Goal: Browse casually: Explore the website without a specific task or goal

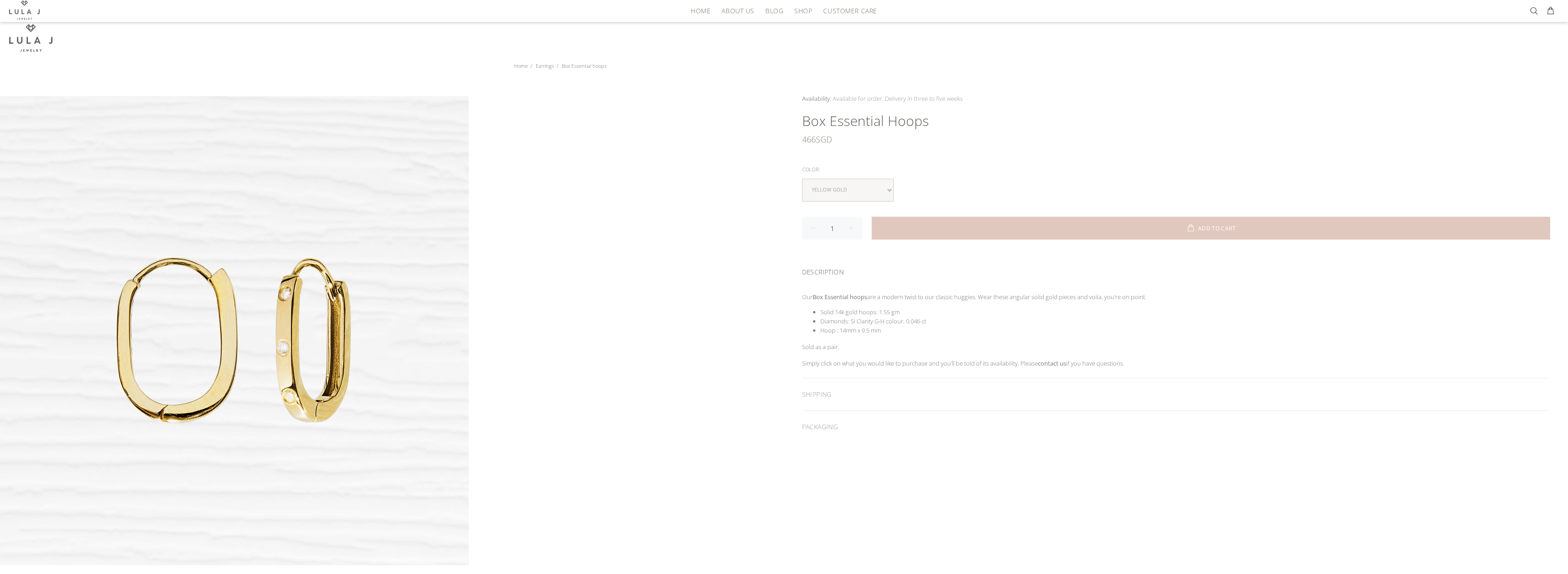
scroll to position [137, 0]
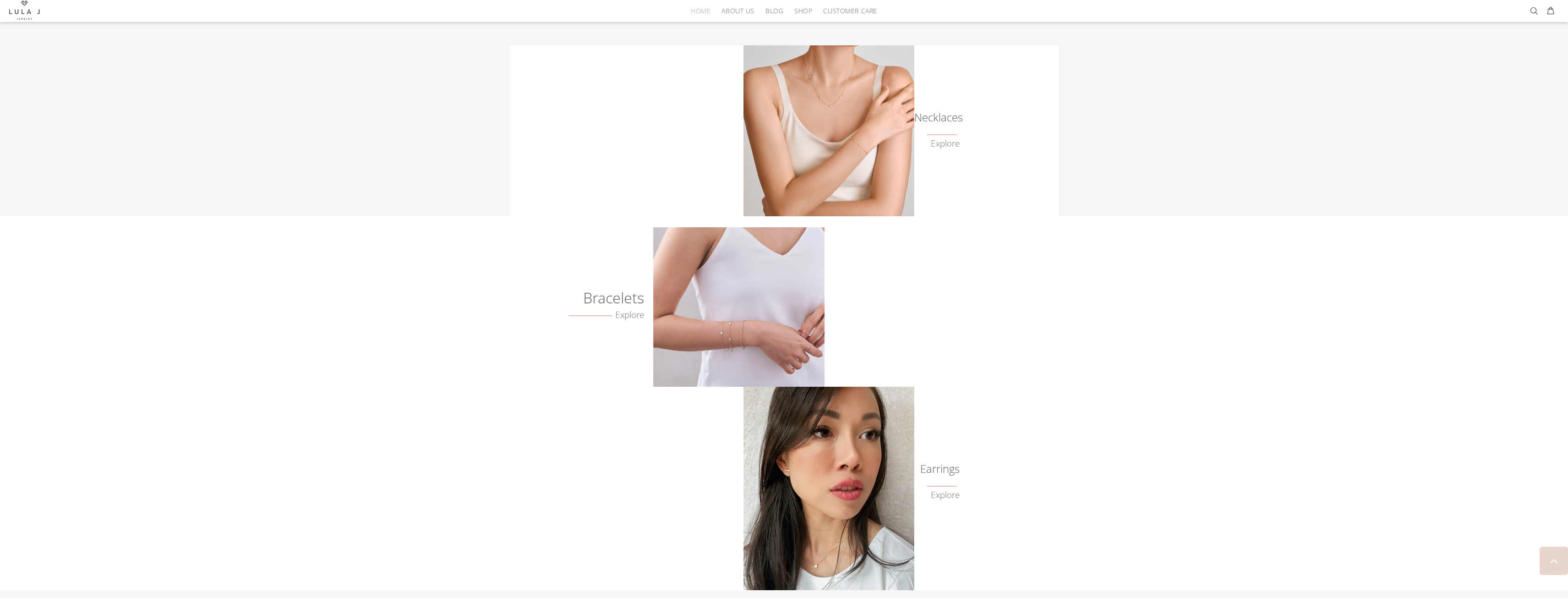
scroll to position [458, 0]
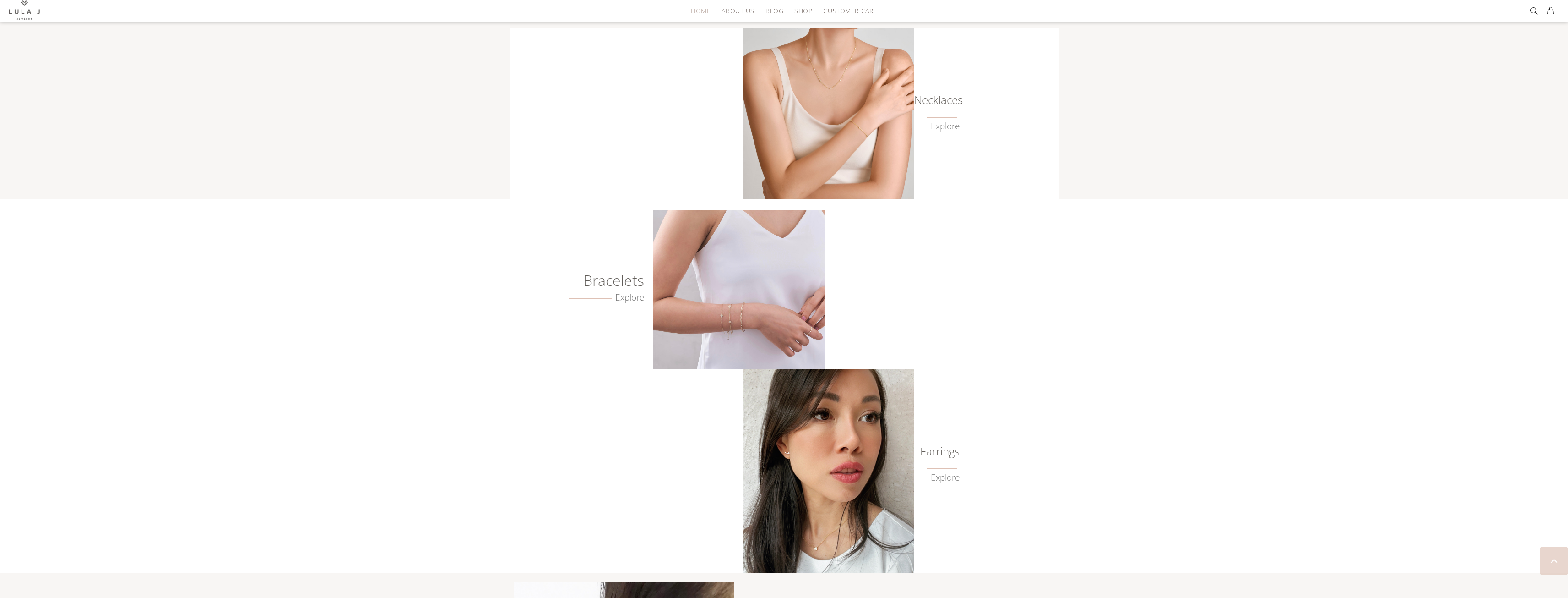
click at [683, 324] on img at bounding box center [739, 290] width 171 height 159
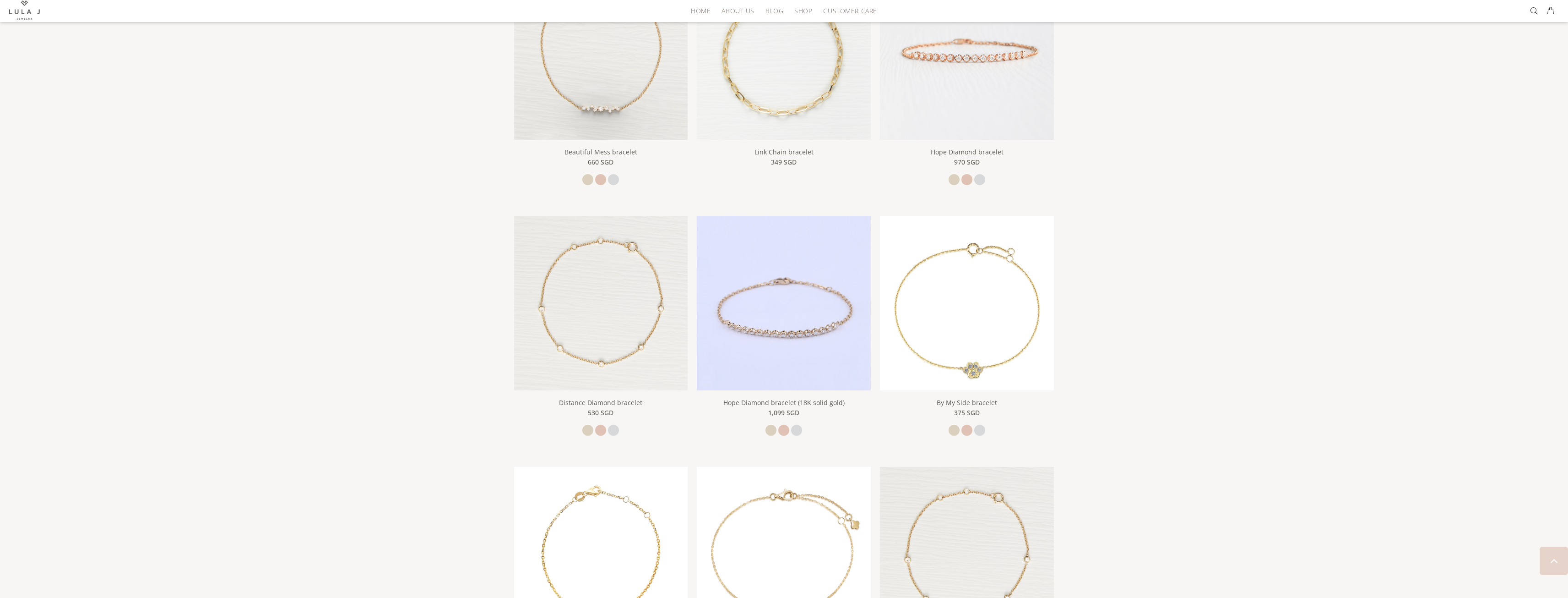
scroll to position [210, 0]
click at [768, 434] on link at bounding box center [771, 434] width 11 height 11
click at [784, 435] on link at bounding box center [784, 434] width 11 height 11
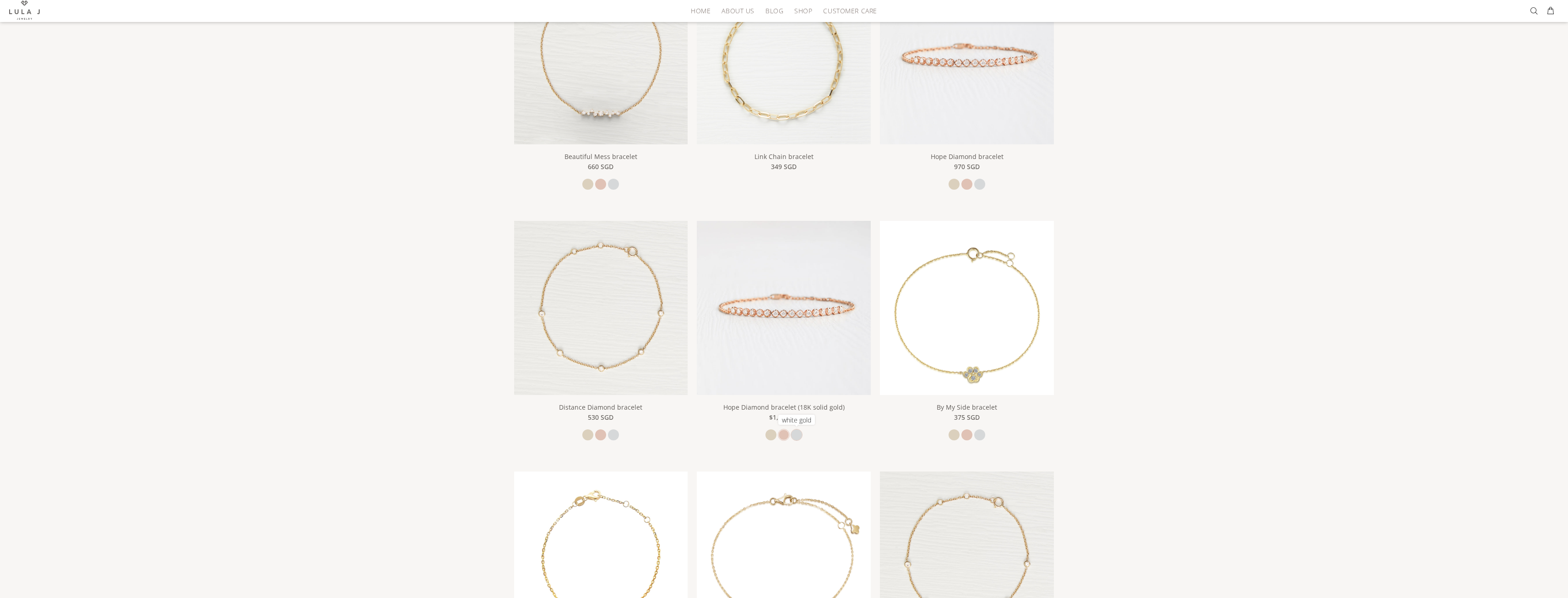
click at [797, 434] on link at bounding box center [797, 434] width 11 height 11
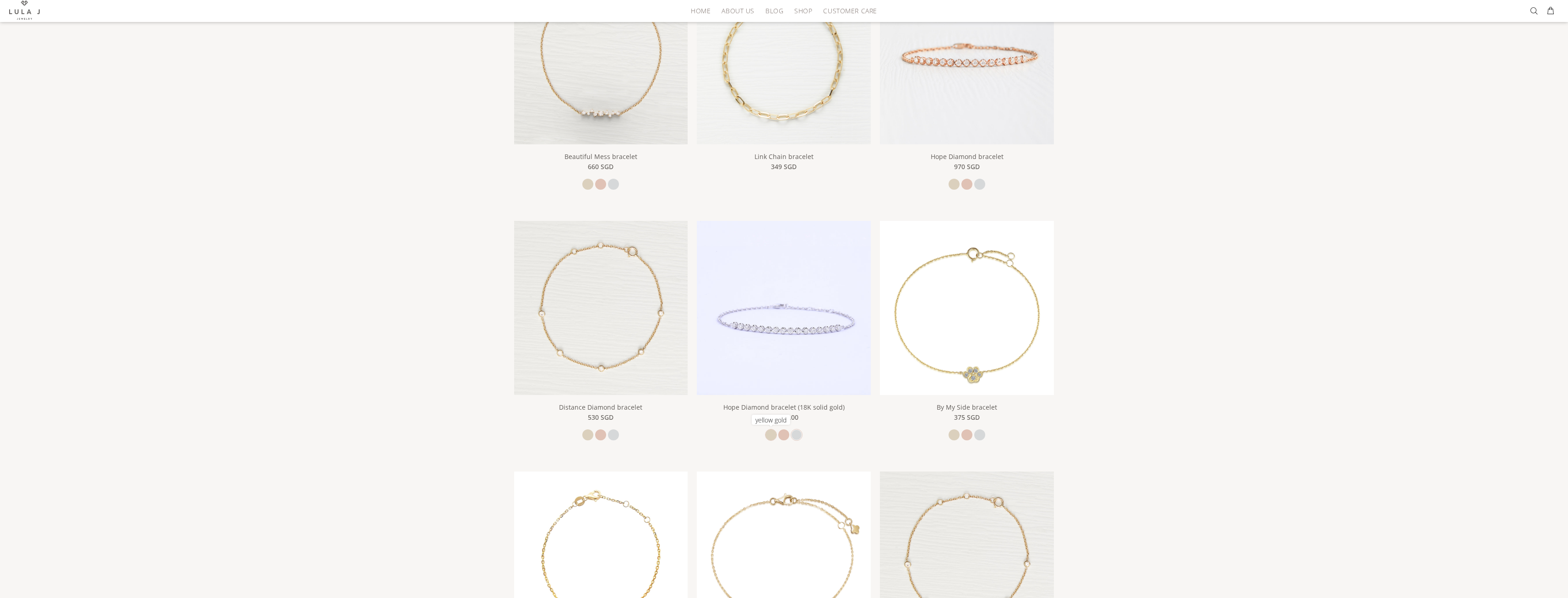
click at [769, 434] on link at bounding box center [771, 434] width 11 height 11
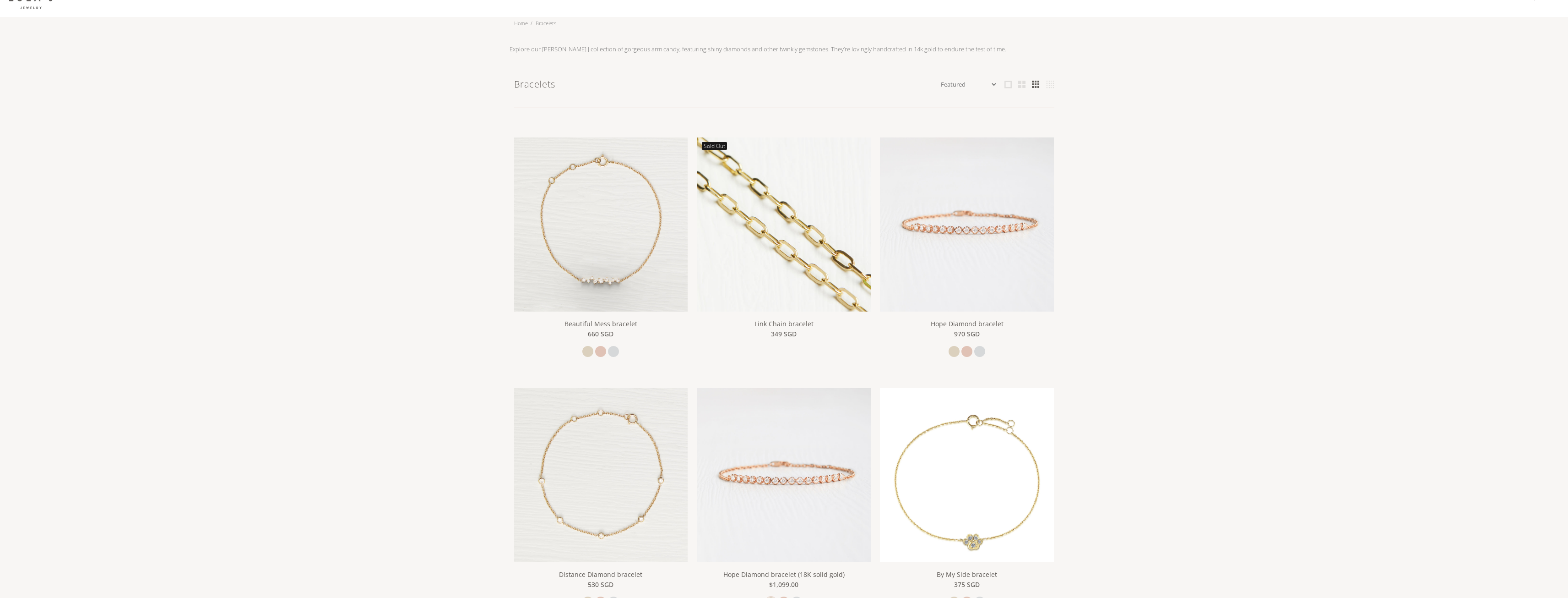
scroll to position [0, 0]
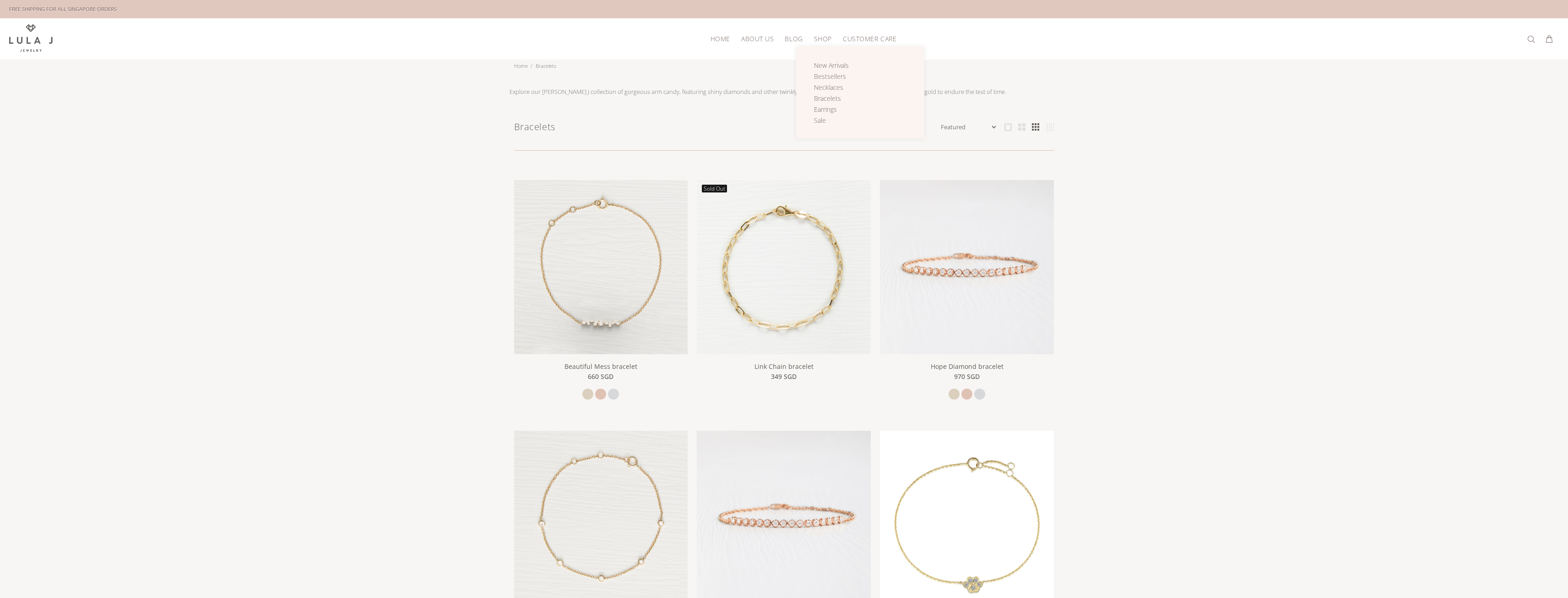
click at [824, 41] on span "SHOP" at bounding box center [823, 39] width 18 height 7
click at [830, 111] on span "Earrings" at bounding box center [825, 109] width 23 height 9
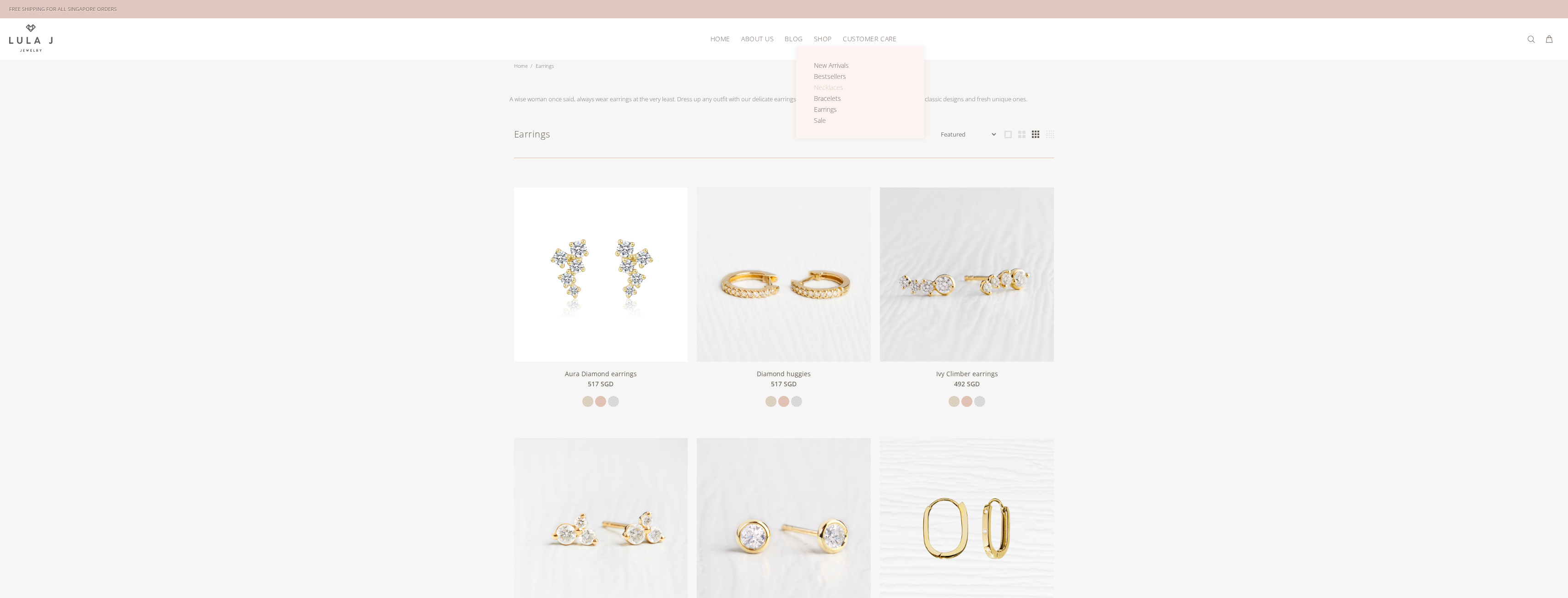
click at [830, 87] on span "Necklaces" at bounding box center [829, 87] width 29 height 9
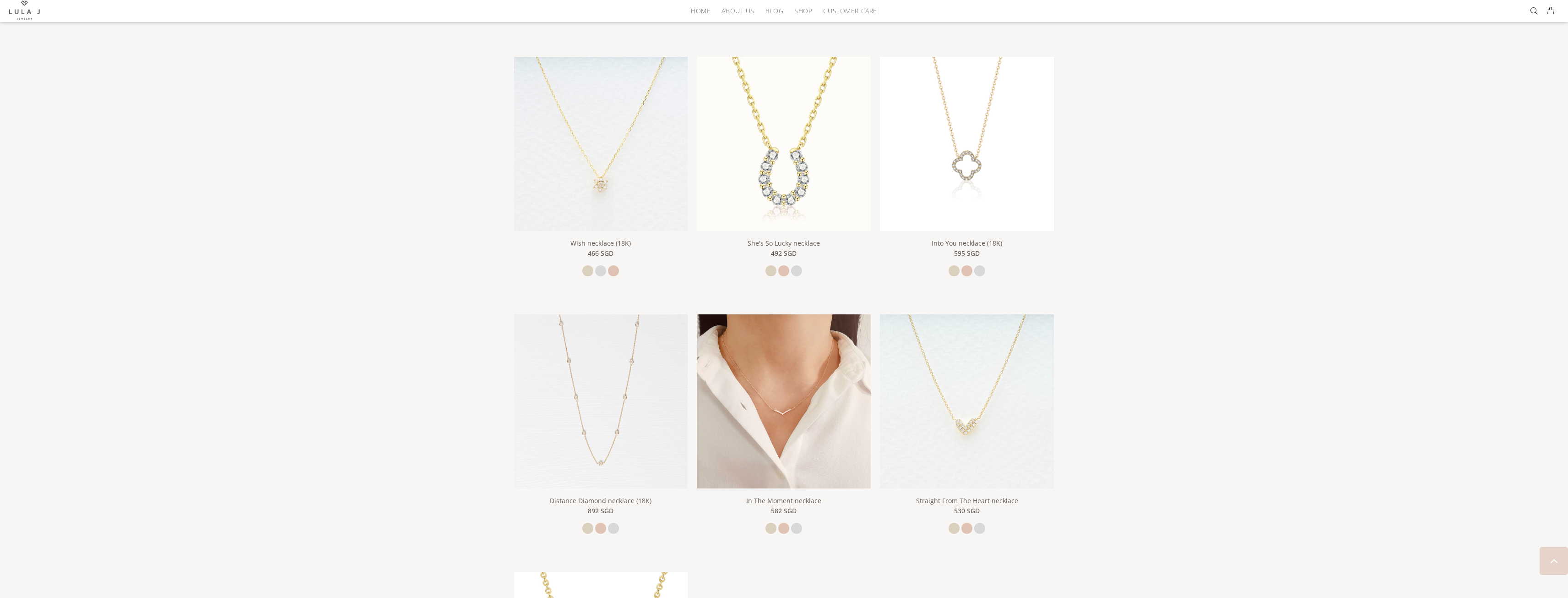
scroll to position [917, 0]
